Goal: Task Accomplishment & Management: Use online tool/utility

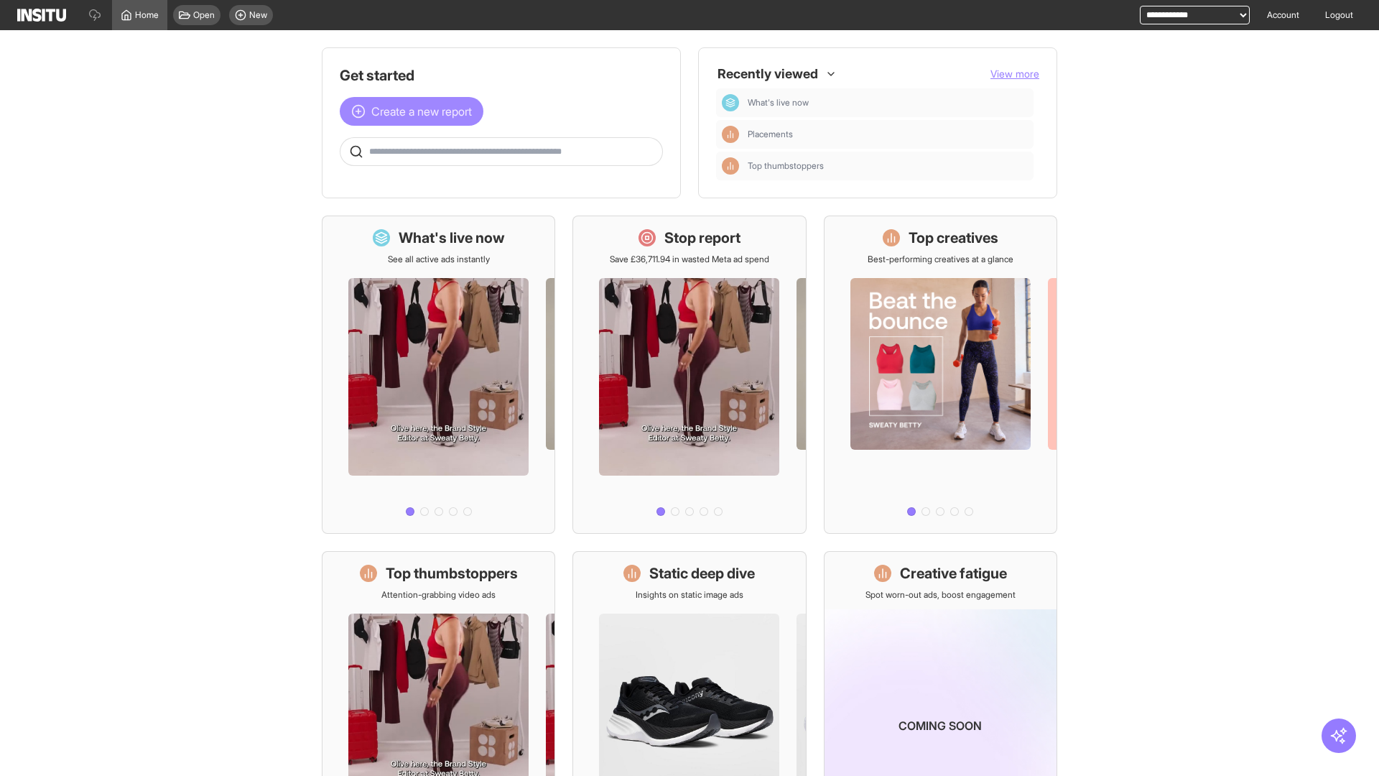
click at [415, 111] on span "Create a new report" at bounding box center [421, 111] width 101 height 17
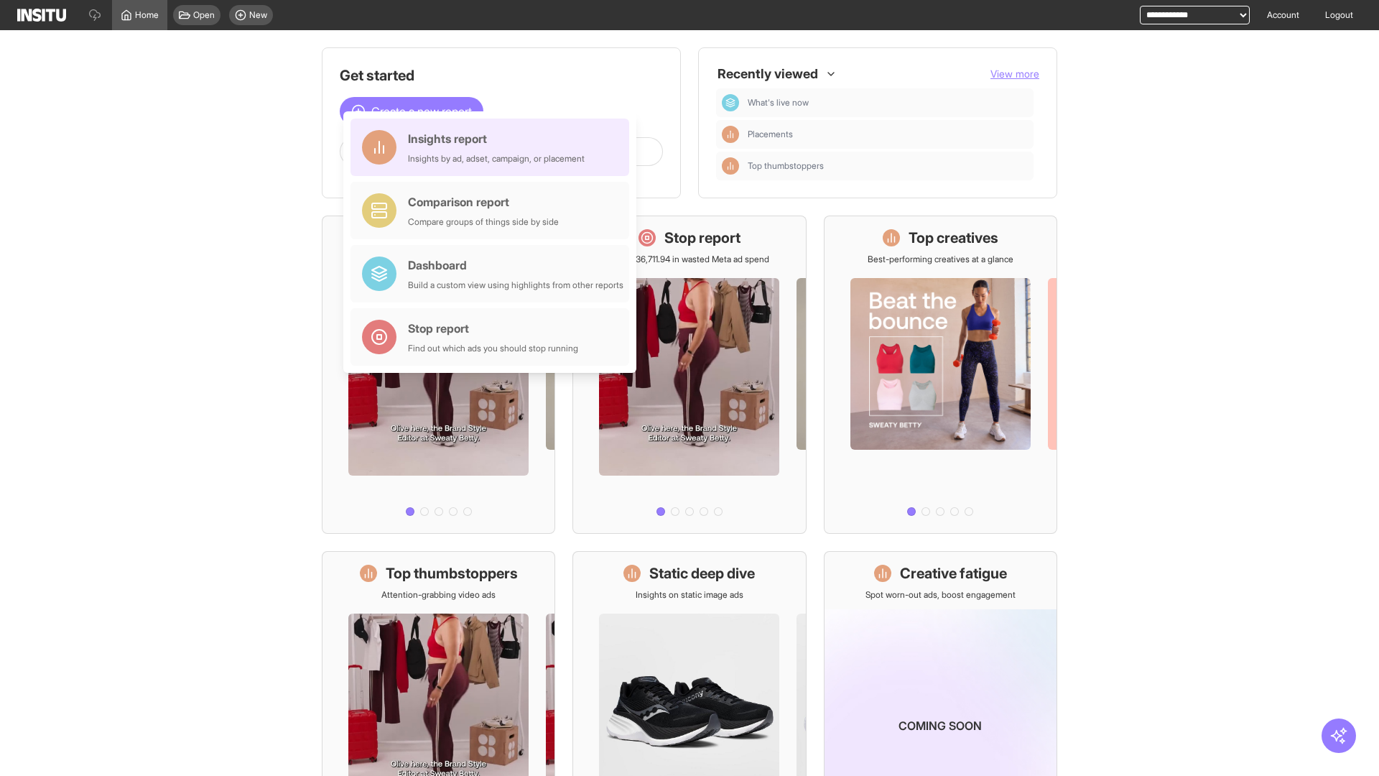
click at [493, 147] on div "Insights report Insights by ad, adset, campaign, or placement" at bounding box center [496, 147] width 177 height 34
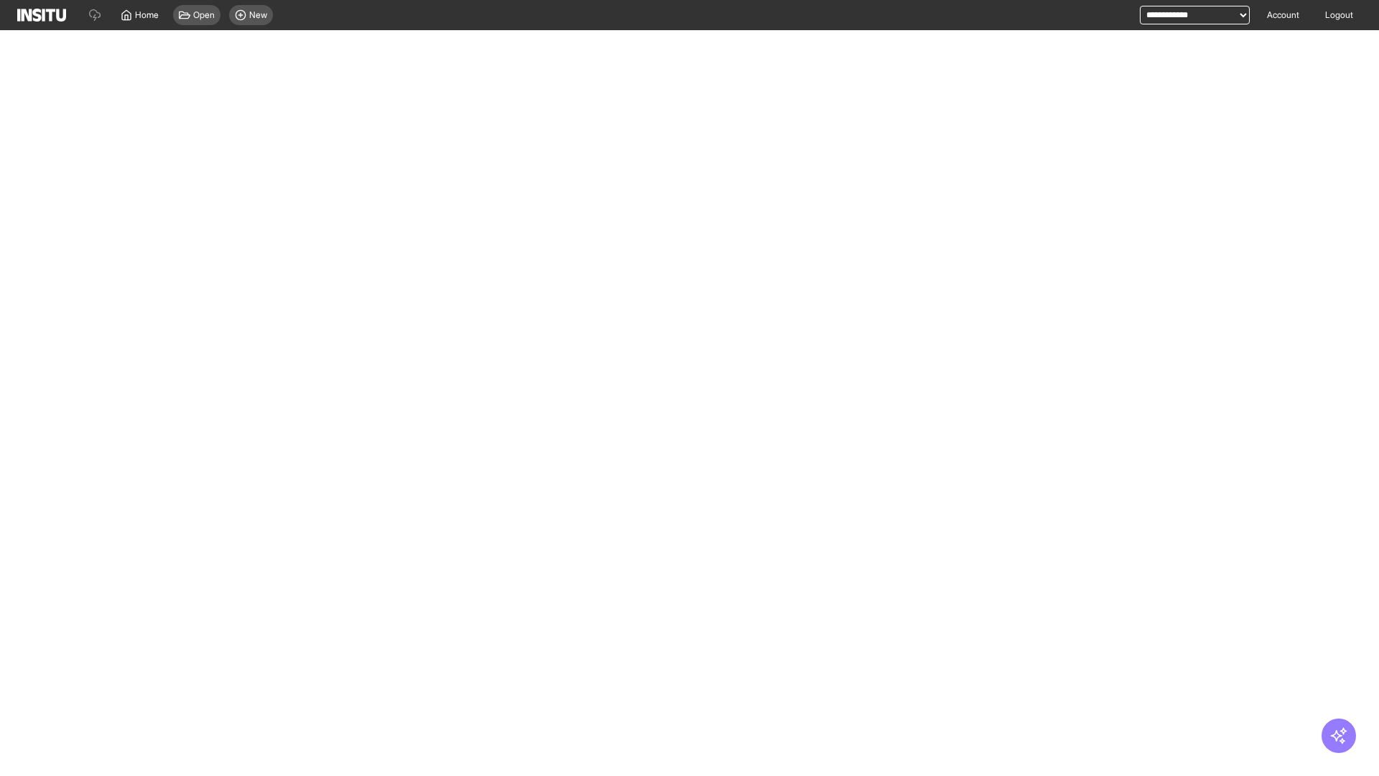
select select "**"
